Goal: Transaction & Acquisition: Subscribe to service/newsletter

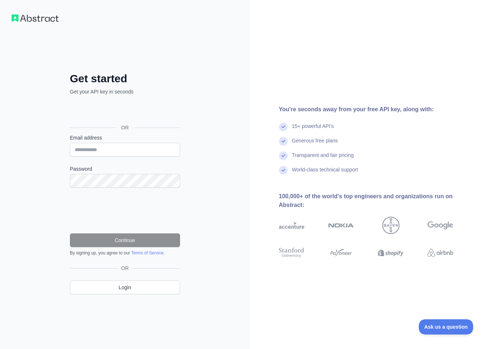
click at [109, 129] on div "OR" at bounding box center [125, 127] width 110 height 13
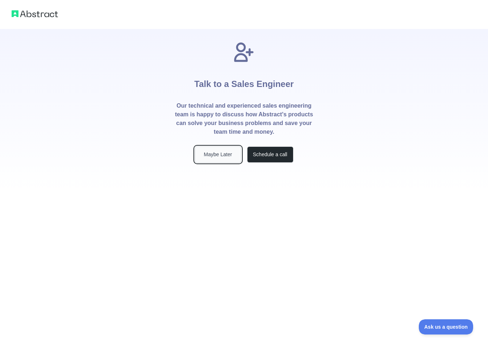
click at [230, 158] on button "Maybe Later" at bounding box center [218, 154] width 46 height 16
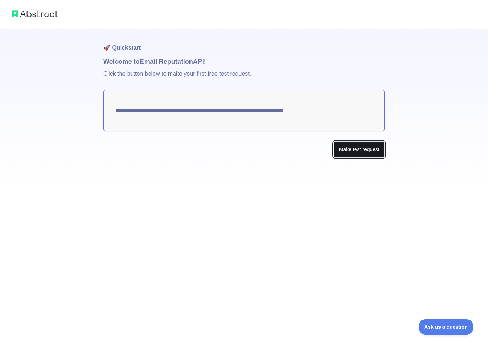
click at [372, 149] on button "Make test request" at bounding box center [358, 149] width 51 height 16
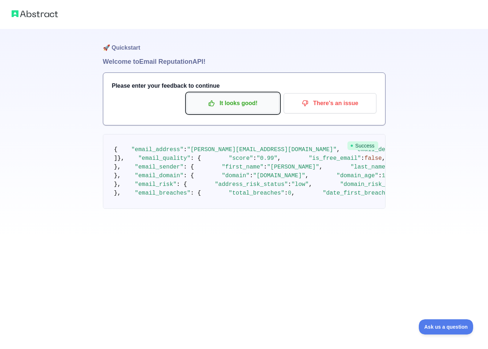
click at [253, 104] on p "It looks good!" at bounding box center [233, 103] width 82 height 12
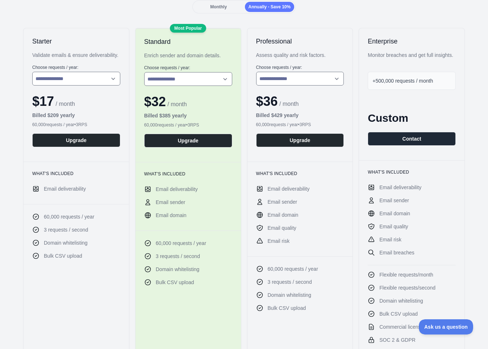
scroll to position [103, 0]
